Goal: Browse casually

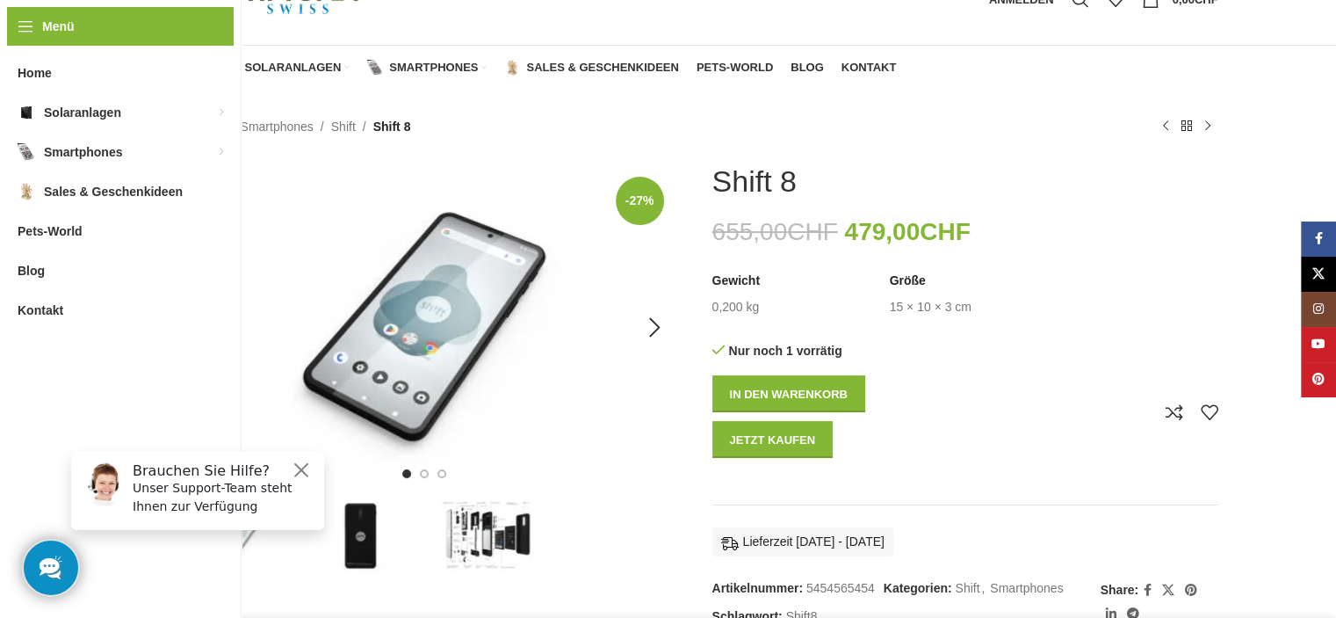
scroll to position [88, 0]
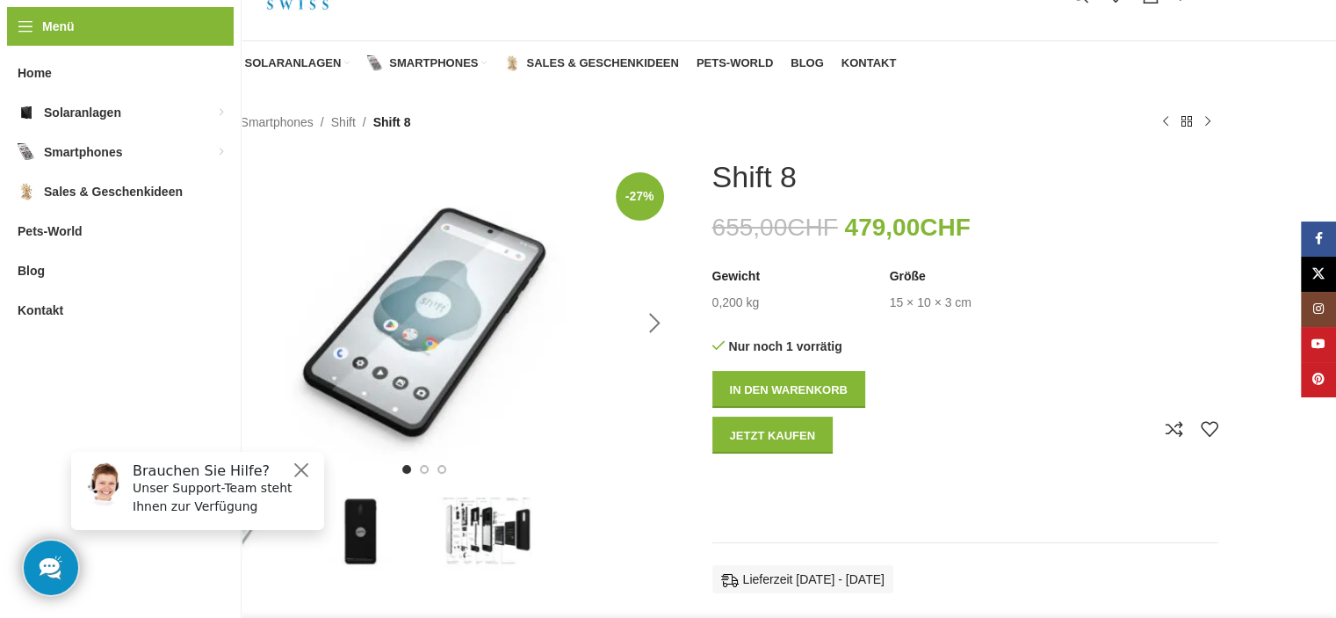
click at [654, 319] on div "Next slide" at bounding box center [656, 323] width 44 height 44
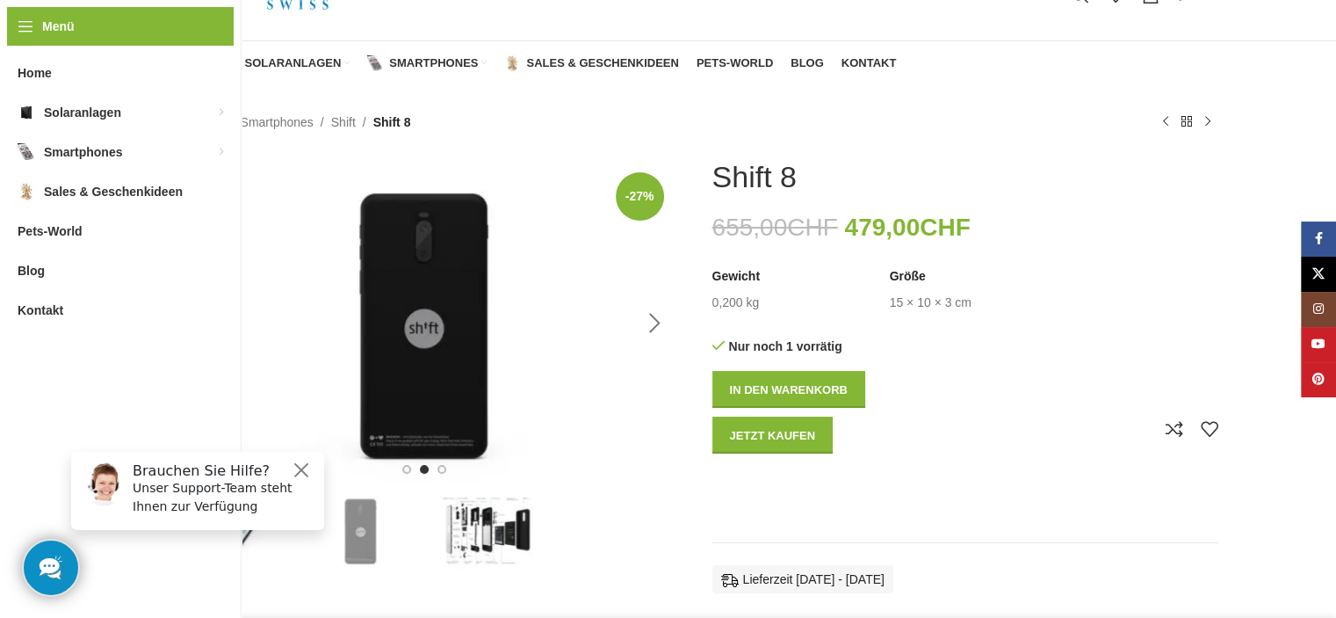
click at [654, 319] on div "Next slide" at bounding box center [656, 323] width 44 height 44
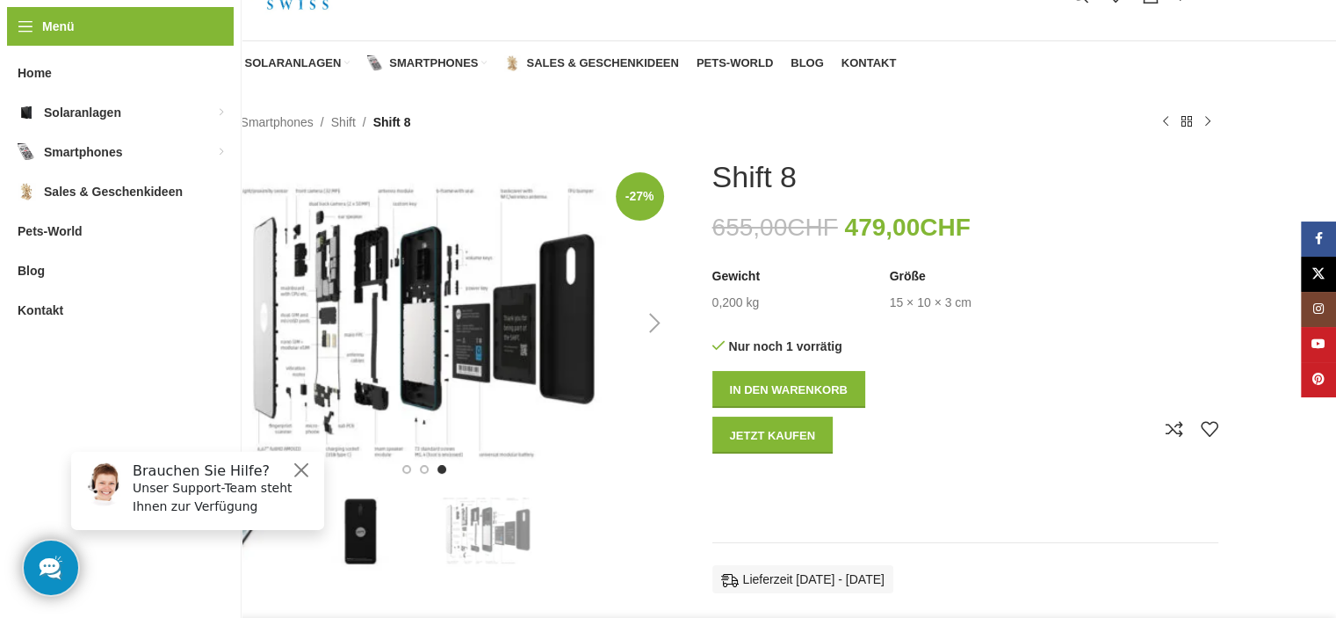
click at [655, 316] on div "Next slide" at bounding box center [656, 323] width 44 height 44
click at [190, 319] on div "Previous slide" at bounding box center [193, 323] width 44 height 44
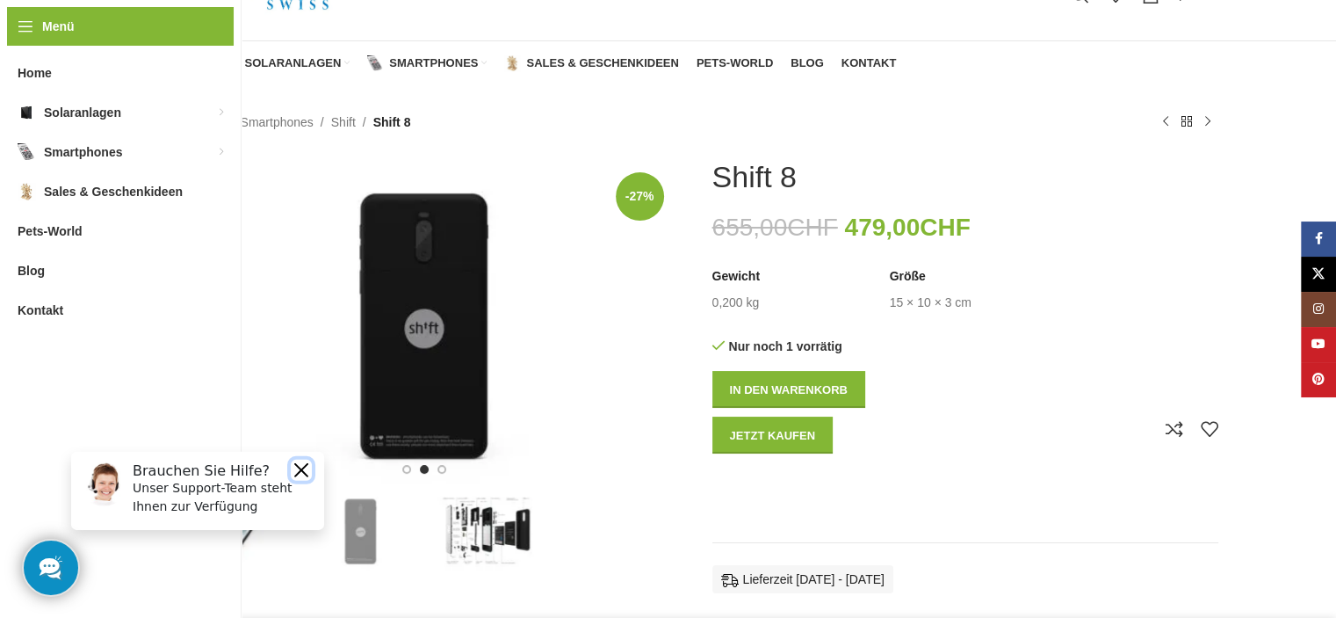
click at [301, 466] on button "Close" at bounding box center [301, 469] width 21 height 21
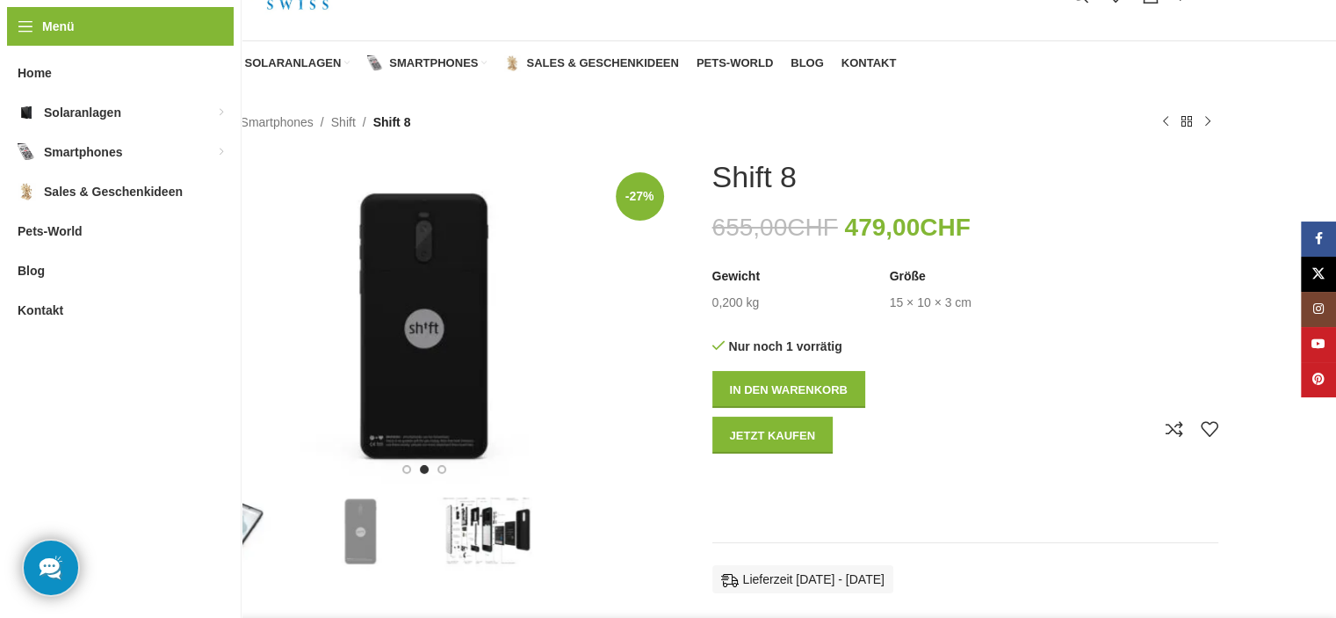
click at [459, 531] on img "3 / 3" at bounding box center [488, 530] width 124 height 80
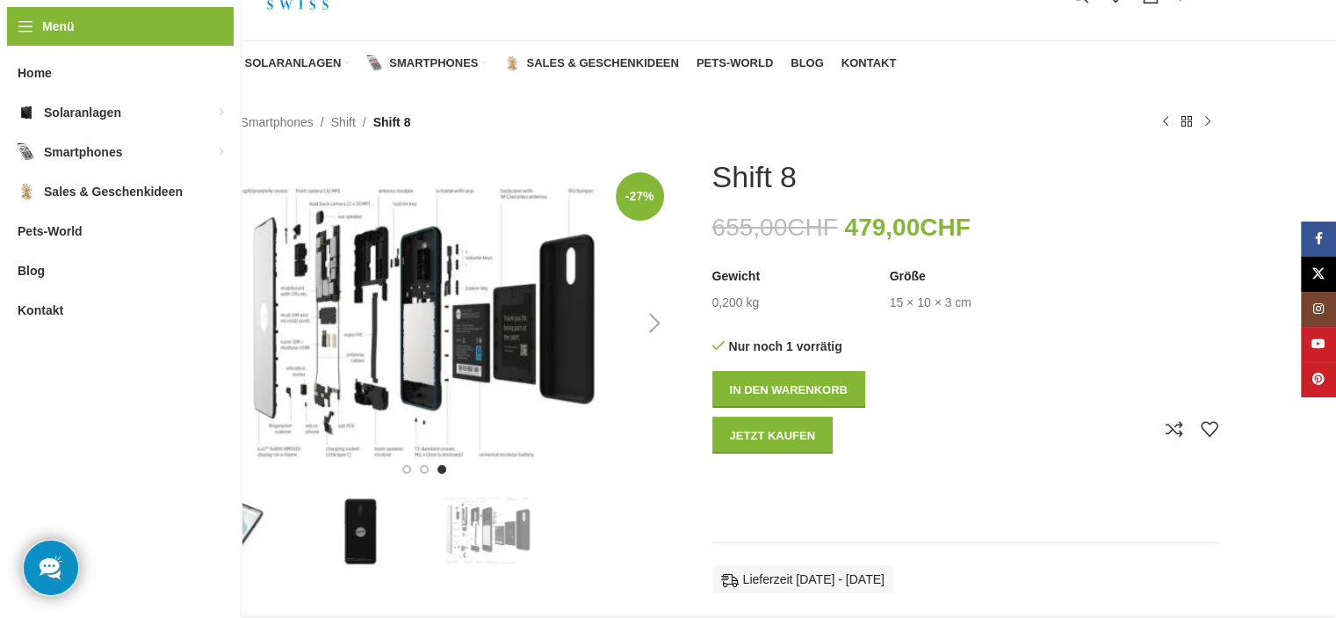
click at [653, 322] on div "Next slide" at bounding box center [656, 323] width 44 height 44
click at [655, 319] on div "Next slide" at bounding box center [656, 323] width 44 height 44
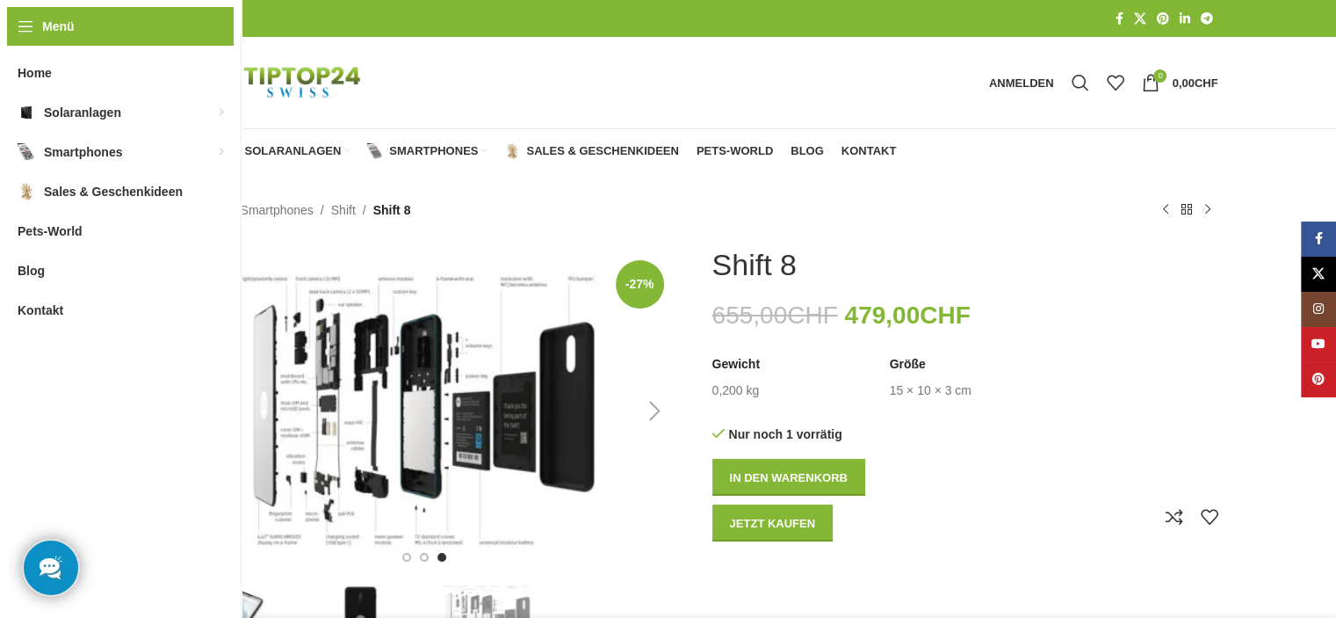
click at [194, 416] on div "Previous slide" at bounding box center [193, 411] width 44 height 44
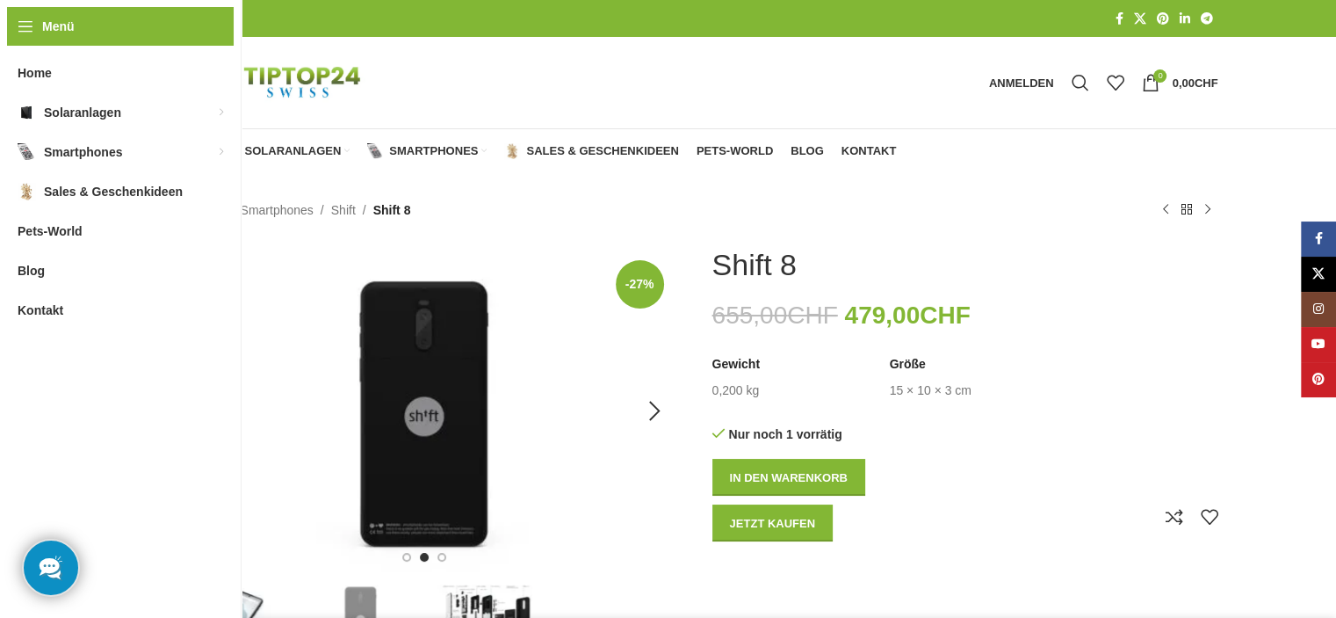
click at [194, 416] on div "Previous slide" at bounding box center [193, 411] width 44 height 44
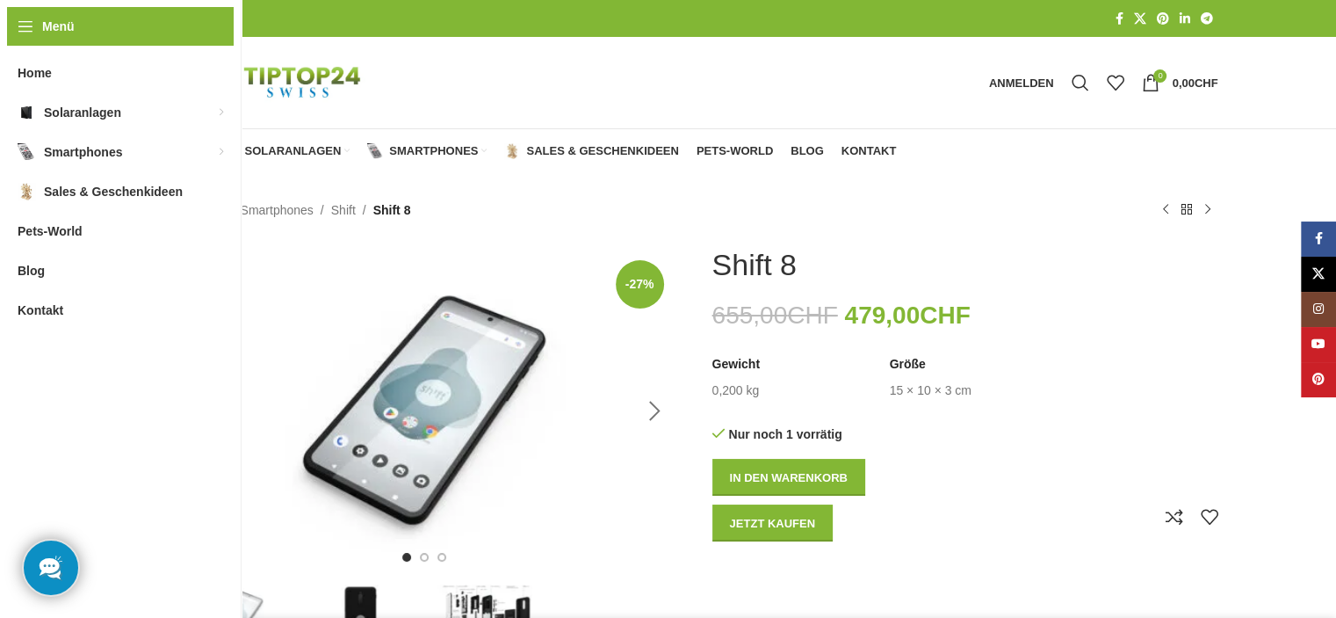
click at [654, 407] on div "Next slide" at bounding box center [656, 411] width 44 height 44
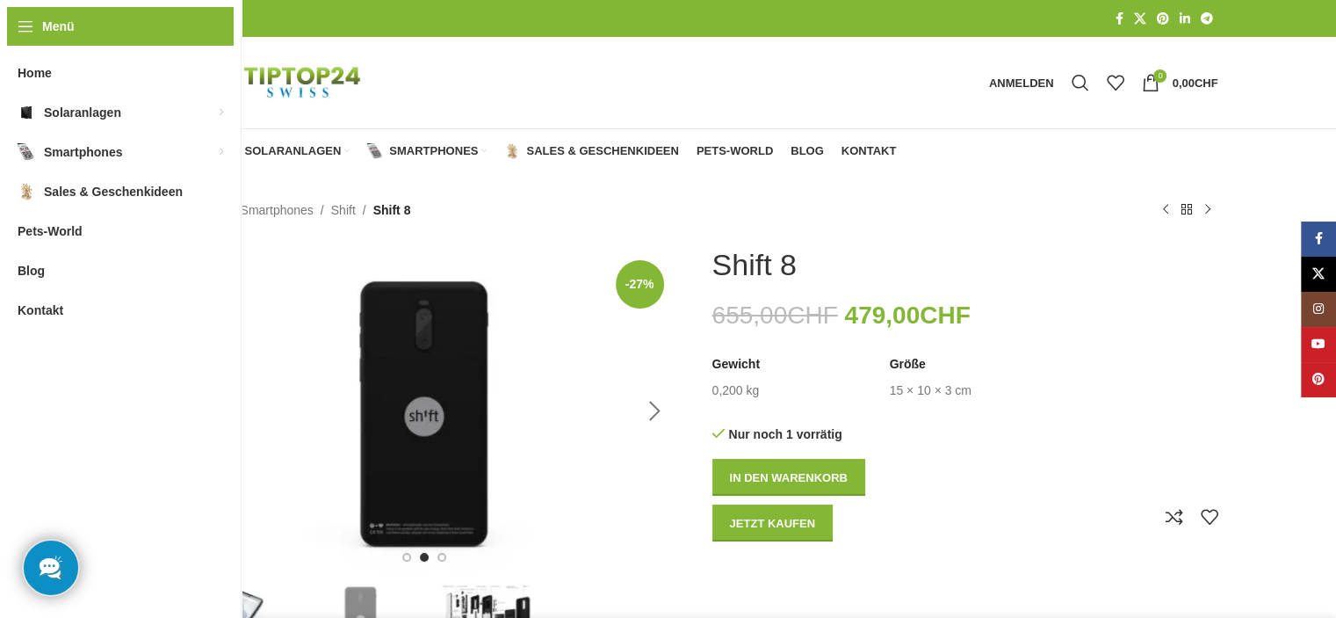
click at [654, 407] on div "Next slide" at bounding box center [656, 411] width 44 height 44
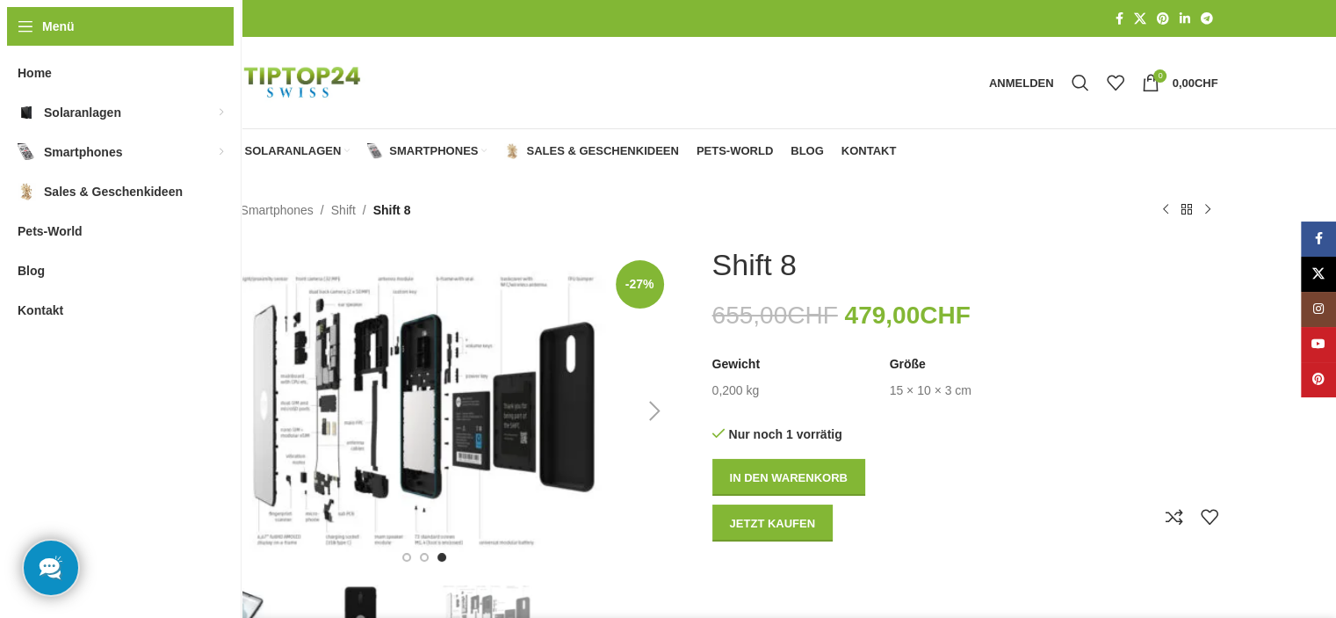
click at [654, 407] on div "Next slide" at bounding box center [656, 411] width 44 height 44
